Goal: Task Accomplishment & Management: Manage account settings

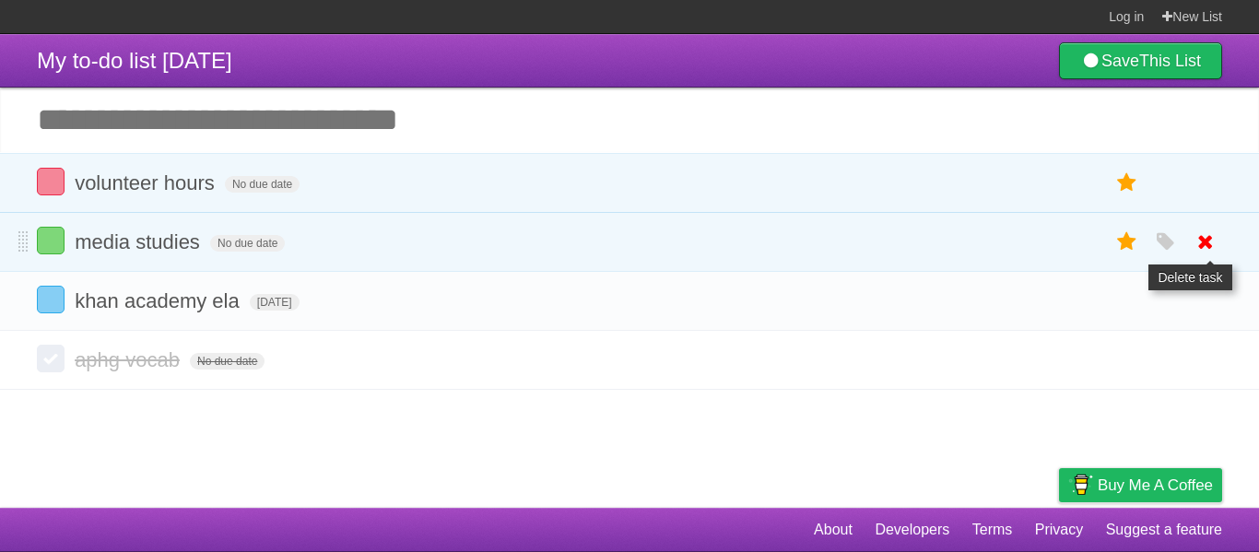
click at [1210, 233] on icon at bounding box center [1205, 242] width 26 height 30
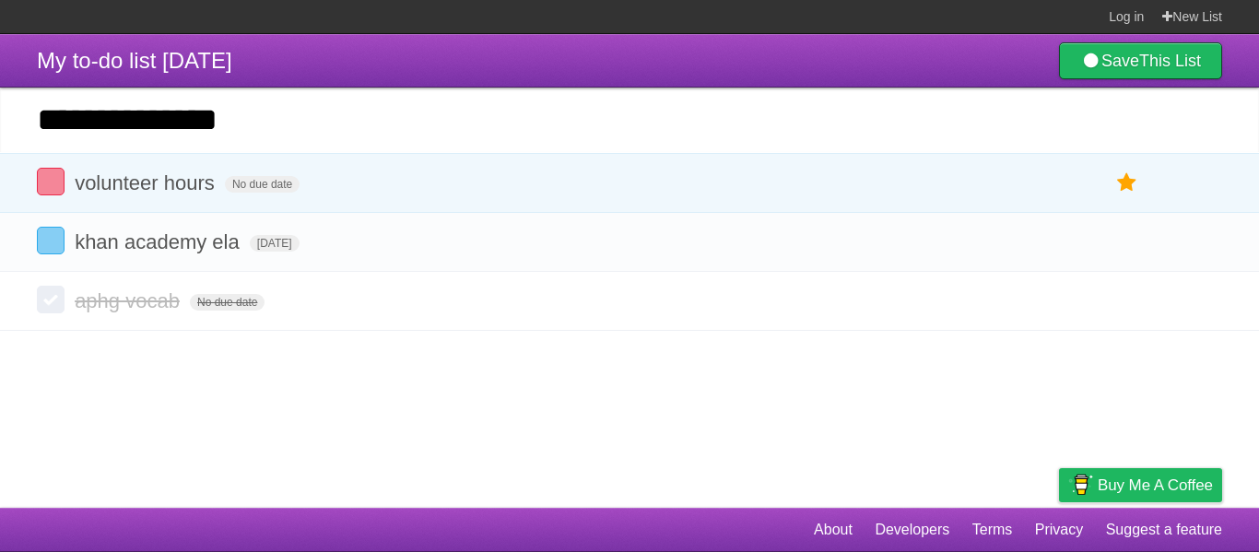
type input "**********"
click input "*********" at bounding box center [0, 0] width 0 height 0
